Goal: Task Accomplishment & Management: Use online tool/utility

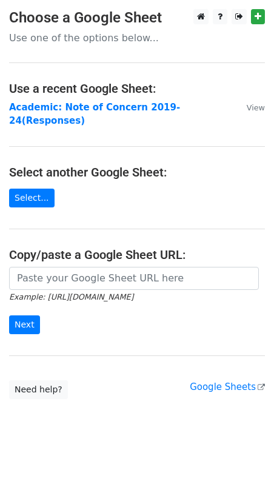
click at [50, 101] on td "Academic: Note of Concern 2019-24(Responses)" at bounding box center [122, 114] width 226 height 27
click at [50, 107] on strong "Academic: Note of Concern 2019-24(Responses)" at bounding box center [94, 114] width 171 height 25
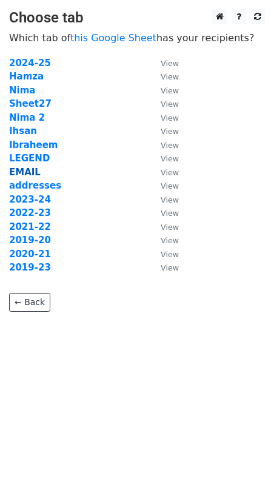
click at [32, 171] on strong "EMAIL" at bounding box center [25, 172] width 32 height 11
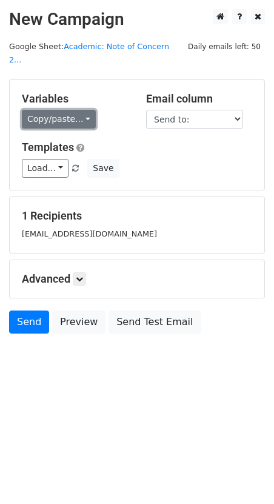
click at [83, 110] on link "Copy/paste..." at bounding box center [59, 119] width 74 height 19
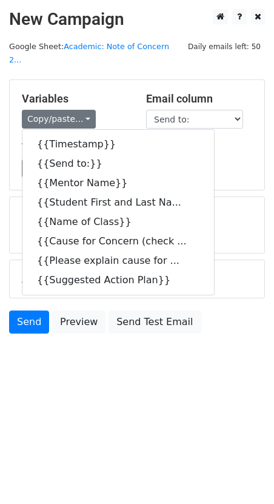
click at [102, 95] on div "Variables Copy/paste... {{Timestamp}} {{Send to:}} {{Mentor Name}} {{Student Fi…" at bounding box center [75, 110] width 124 height 37
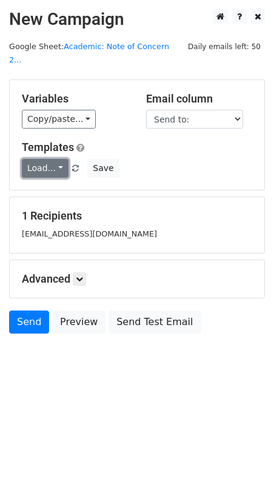
click at [56, 159] on link "Load..." at bounding box center [45, 168] width 47 height 19
click at [54, 185] on link "NOC Final" at bounding box center [70, 194] width 96 height 19
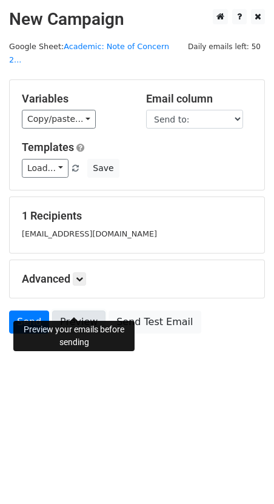
click at [71, 310] on link "Preview" at bounding box center [78, 321] width 53 height 23
click at [75, 310] on link "Preview" at bounding box center [78, 321] width 53 height 23
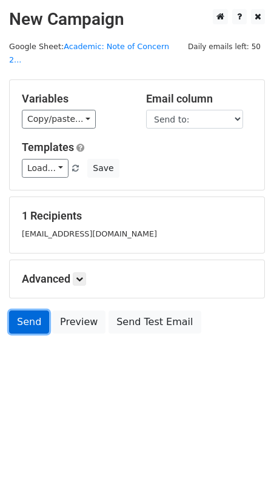
click at [18, 310] on link "Send" at bounding box center [29, 321] width 40 height 23
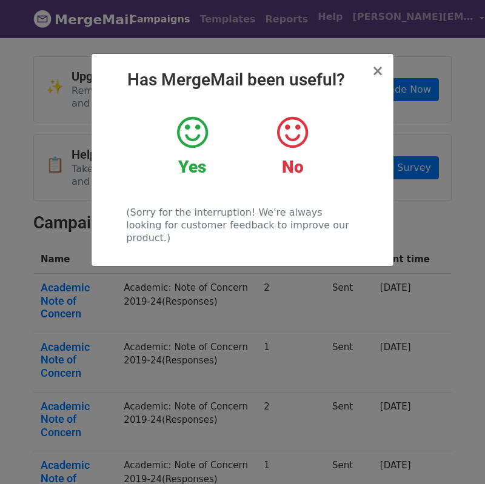
click at [192, 136] on icon at bounding box center [192, 133] width 31 height 36
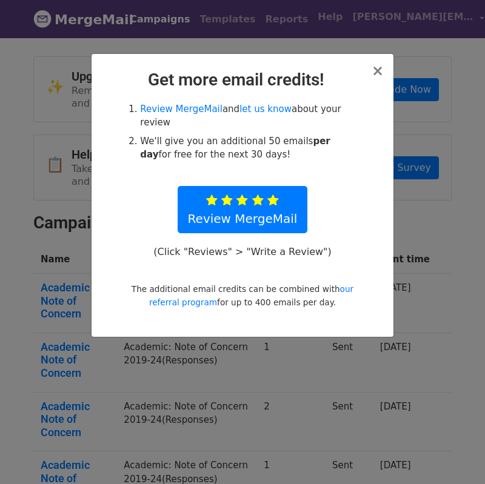
click at [384, 72] on div "× Get more email credits! Review MergeMail and let us know about your review We…" at bounding box center [243, 195] width 302 height 283
click at [373, 70] on h2 "Get more email credits!" at bounding box center [242, 80] width 282 height 21
click at [378, 71] on span "×" at bounding box center [378, 70] width 12 height 17
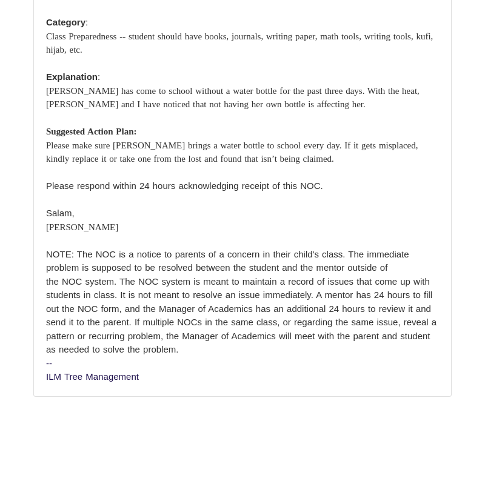
scroll to position [292, 0]
